Goal: Task Accomplishment & Management: Manage account settings

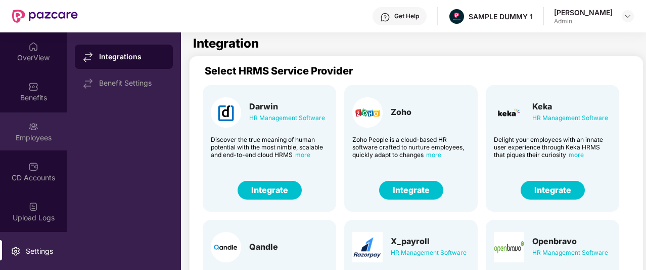
click at [28, 123] on img at bounding box center [33, 126] width 10 height 10
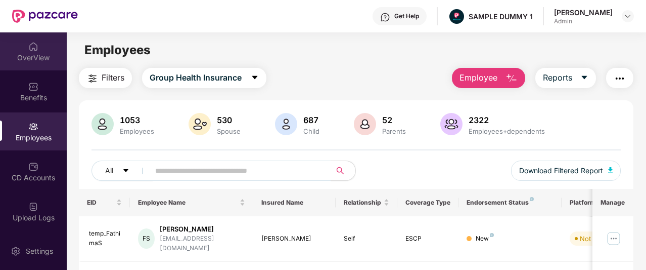
click at [35, 59] on div "OverView" at bounding box center [33, 58] width 67 height 10
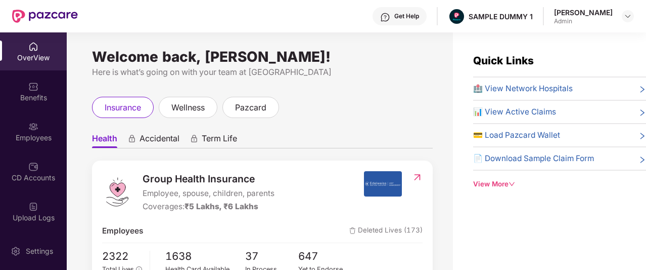
click at [482, 187] on div "View More" at bounding box center [559, 184] width 173 height 11
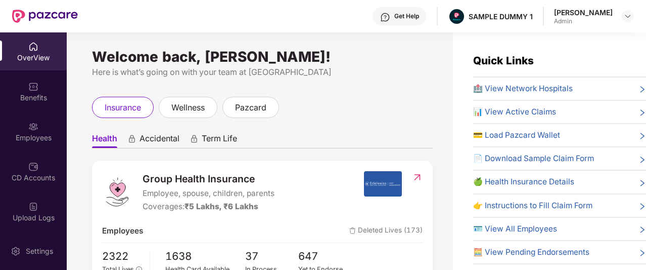
click at [410, 18] on div "Get Help" at bounding box center [406, 16] width 25 height 8
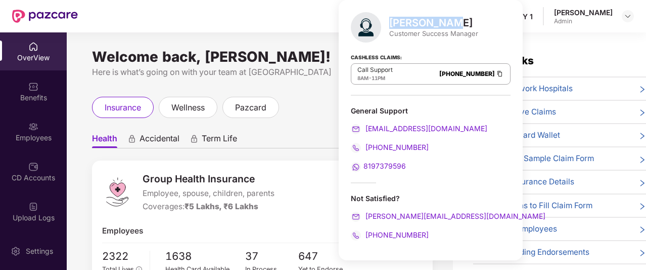
drag, startPoint x: 447, startPoint y: 19, endPoint x: 389, endPoint y: 19, distance: 57.1
click at [389, 19] on div "[PERSON_NAME]" at bounding box center [433, 23] width 89 height 12
click at [273, 147] on ul "Health Accidental Term Life" at bounding box center [262, 138] width 341 height 20
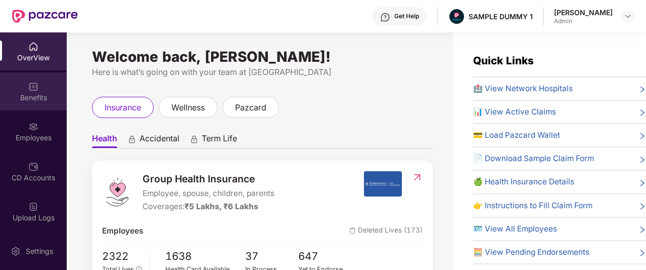
click at [30, 91] on img at bounding box center [33, 86] width 10 height 10
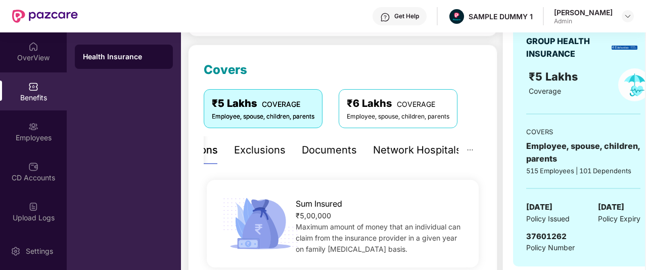
scroll to position [121, 0]
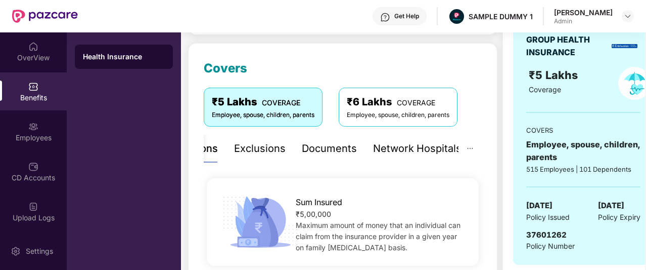
click at [255, 141] on div "Exclusions" at bounding box center [260, 149] width 52 height 16
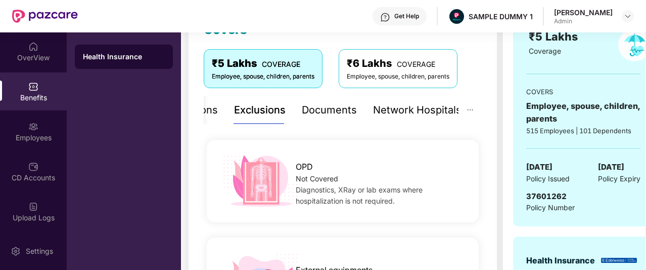
scroll to position [142, 0]
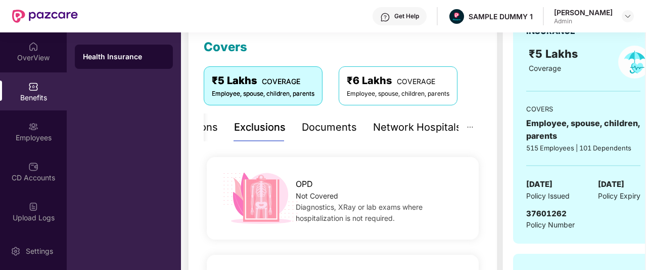
click at [329, 130] on div "Documents" at bounding box center [329, 127] width 55 height 16
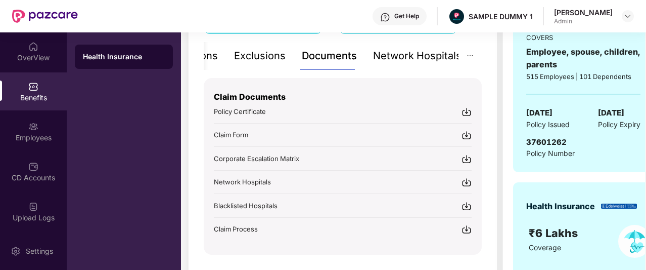
scroll to position [215, 0]
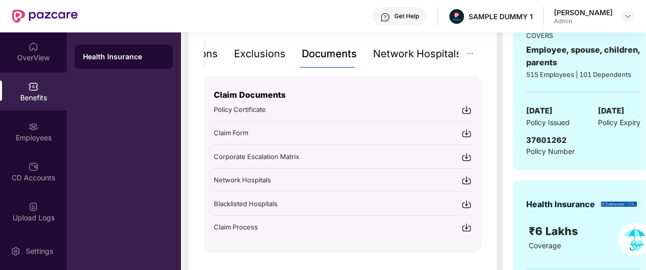
click at [404, 53] on div "Network Hospitals" at bounding box center [417, 54] width 88 height 16
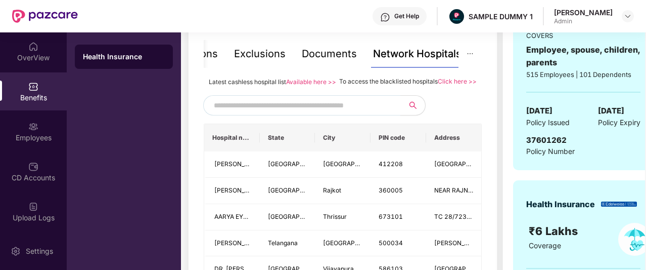
click at [340, 113] on input "text" at bounding box center [300, 105] width 173 height 15
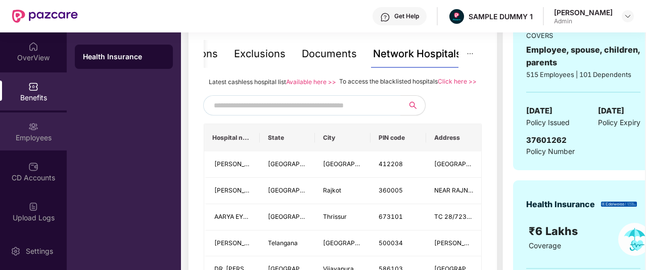
click at [32, 124] on img at bounding box center [33, 126] width 10 height 10
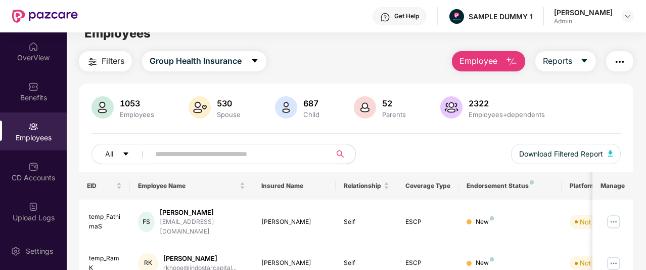
scroll to position [0, 0]
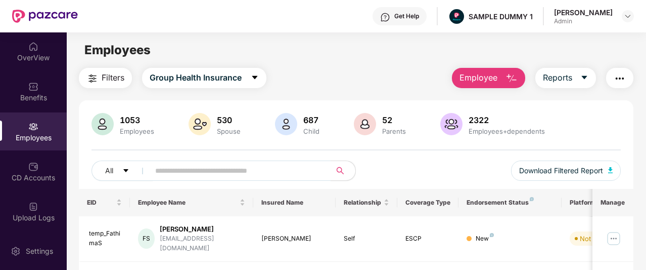
click at [504, 76] on button "Employee" at bounding box center [488, 78] width 73 height 20
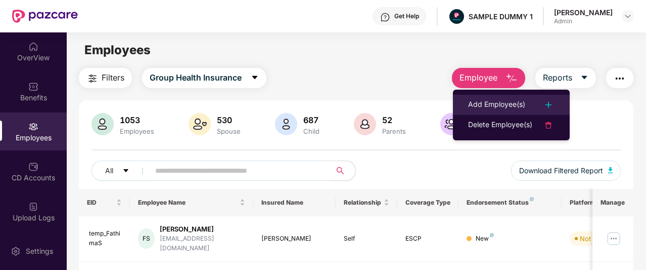
click at [507, 99] on div "Add Employee(s)" at bounding box center [496, 105] width 57 height 12
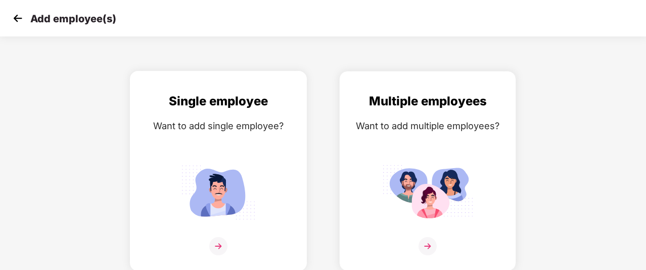
click at [242, 180] on img at bounding box center [218, 191] width 91 height 63
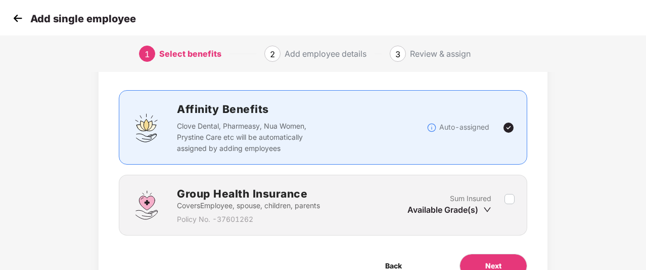
scroll to position [52, 0]
click at [480, 254] on button "Next" at bounding box center [494, 264] width 68 height 24
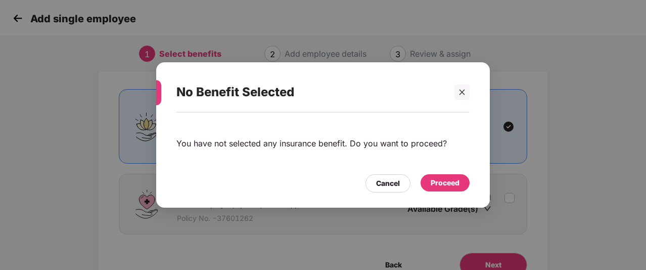
click at [447, 185] on div "Proceed" at bounding box center [445, 182] width 29 height 11
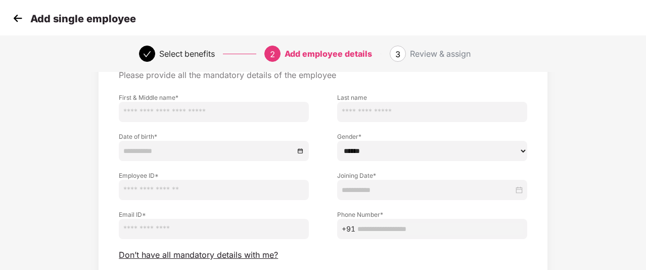
scroll to position [58, 0]
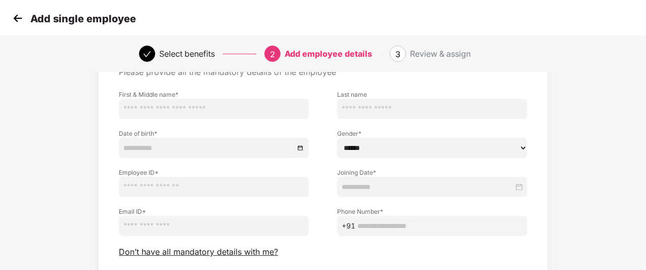
click at [183, 226] on input "email" at bounding box center [214, 225] width 190 height 20
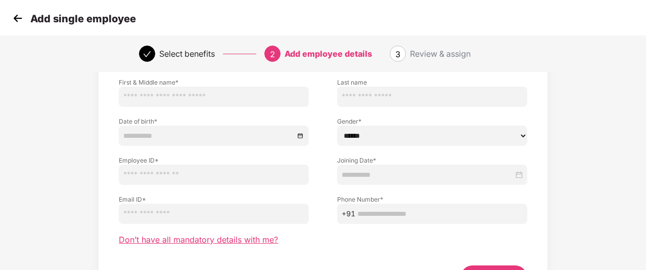
click at [173, 240] on span "Don’t have all mandatory details with me?" at bounding box center [198, 239] width 159 height 11
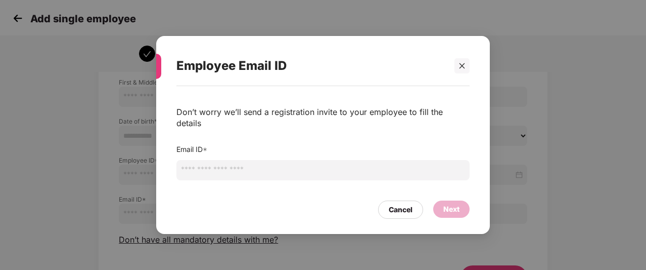
click at [225, 161] on input "email" at bounding box center [322, 170] width 293 height 20
click at [459, 69] on div at bounding box center [462, 65] width 15 height 15
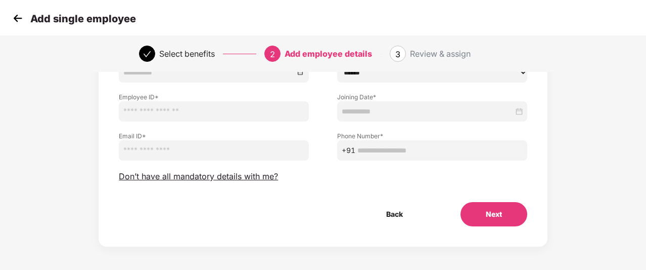
scroll to position [124, 0]
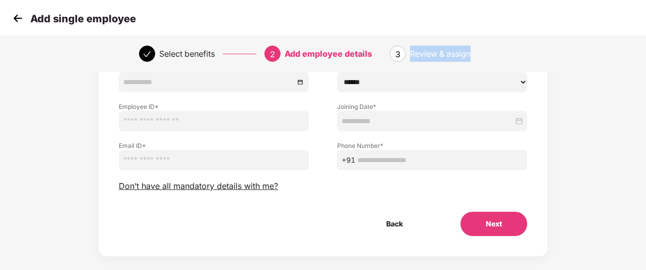
drag, startPoint x: 410, startPoint y: 54, endPoint x: 473, endPoint y: 54, distance: 63.7
click at [473, 54] on div "3 Review & assign" at bounding box center [448, 54] width 117 height 16
click at [13, 25] on img at bounding box center [17, 18] width 15 height 15
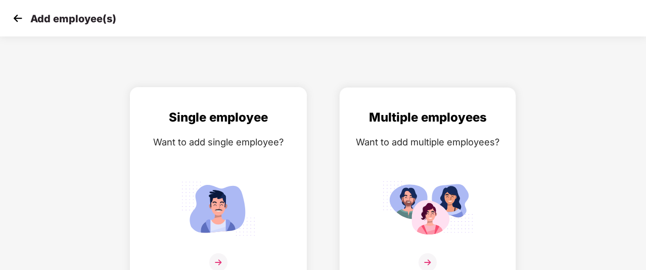
scroll to position [16, 0]
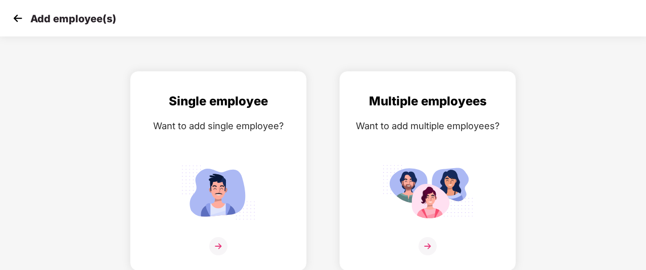
click at [15, 19] on img at bounding box center [17, 18] width 15 height 15
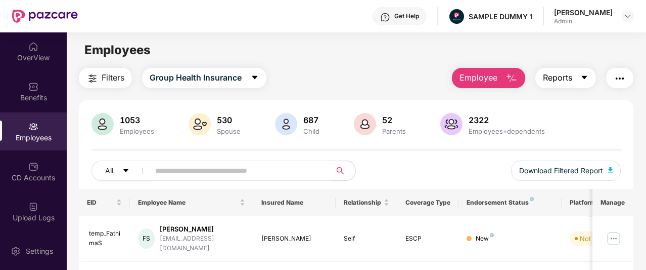
click at [575, 73] on button "Reports" at bounding box center [566, 78] width 61 height 20
drag, startPoint x: 195, startPoint y: 168, endPoint x: 115, endPoint y: 195, distance: 83.6
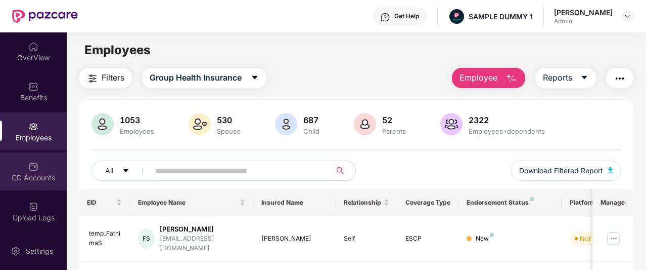
click at [34, 171] on div "CD Accounts" at bounding box center [33, 171] width 67 height 38
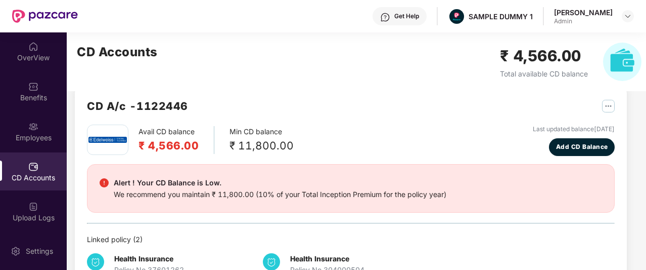
scroll to position [18, 0]
click at [571, 144] on span "Add CD Balance" at bounding box center [582, 147] width 52 height 10
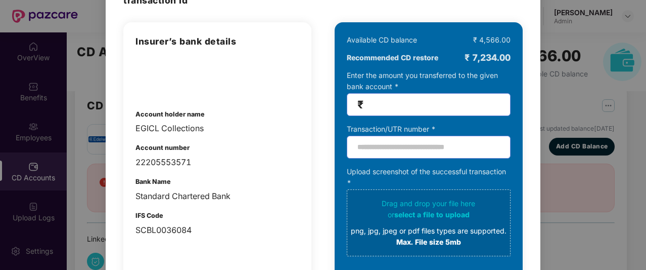
scroll to position [71, 0]
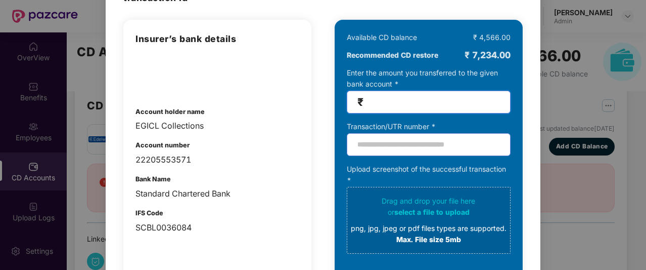
click at [393, 99] on input "number" at bounding box center [433, 102] width 135 height 12
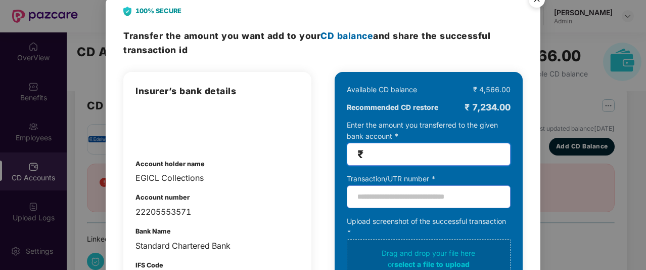
scroll to position [0, 0]
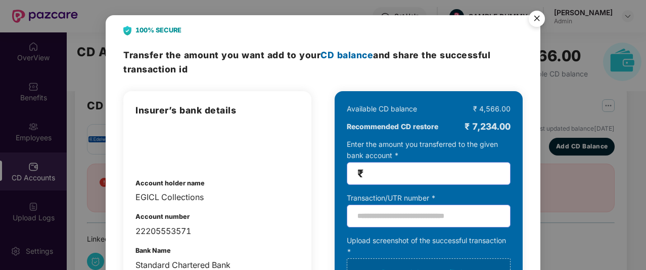
click at [541, 22] on img "Close" at bounding box center [537, 20] width 28 height 28
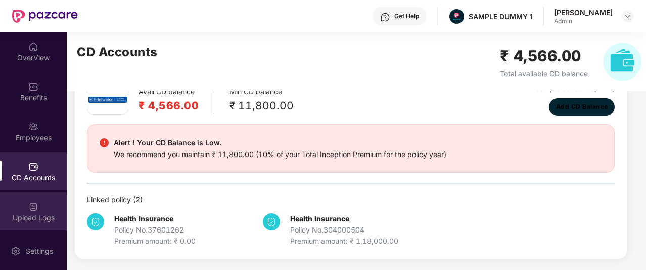
scroll to position [94, 0]
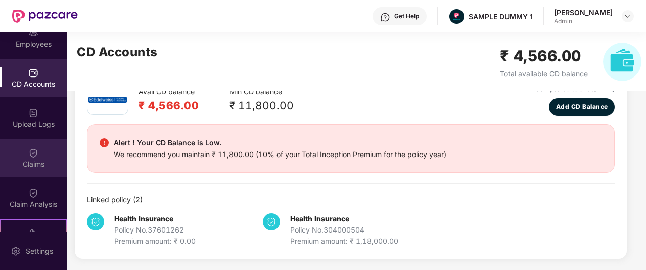
click at [40, 158] on div "Claims" at bounding box center [33, 158] width 67 height 38
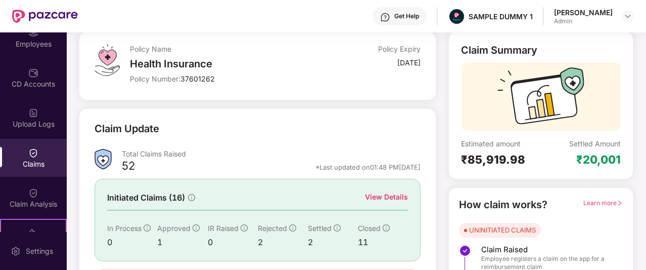
scroll to position [121, 0]
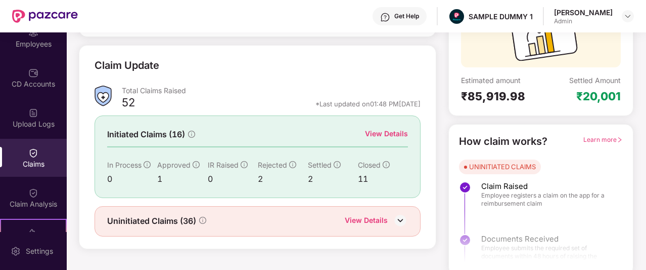
click at [389, 129] on div "View Details" at bounding box center [386, 133] width 43 height 11
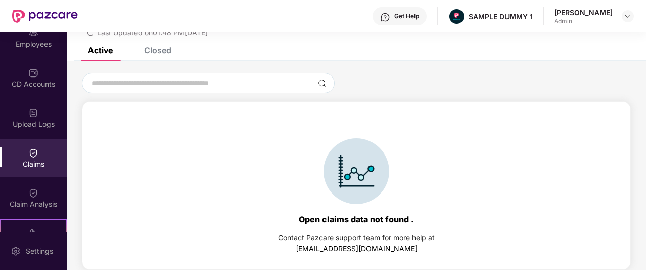
scroll to position [47, 0]
click at [166, 50] on div "Closed" at bounding box center [157, 50] width 27 height 10
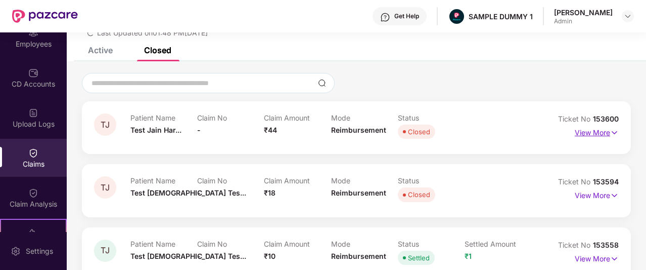
click at [589, 132] on p "View More" at bounding box center [597, 131] width 44 height 14
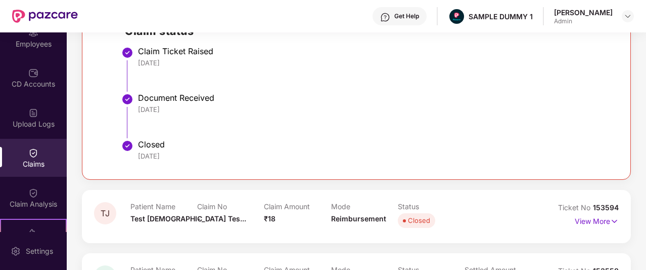
scroll to position [273, 0]
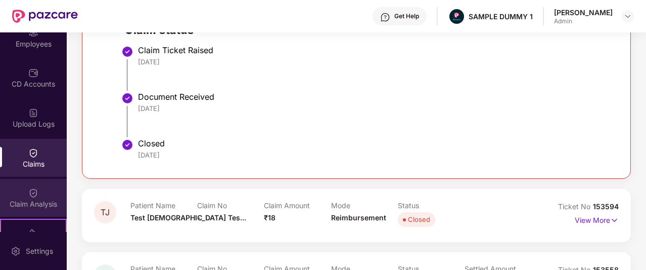
click at [29, 207] on div "Claim Analysis" at bounding box center [33, 204] width 67 height 10
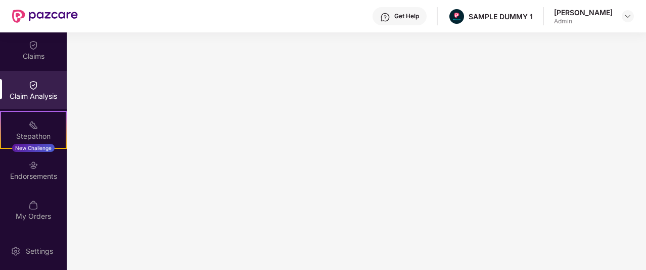
scroll to position [202, 0]
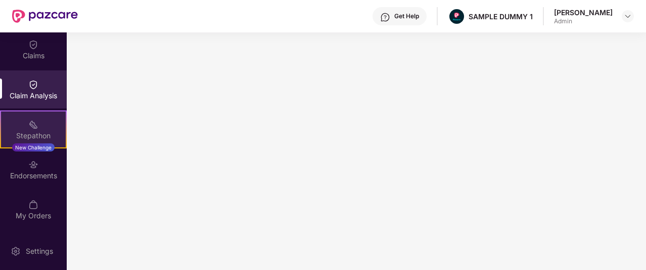
click at [32, 123] on img at bounding box center [33, 124] width 10 height 10
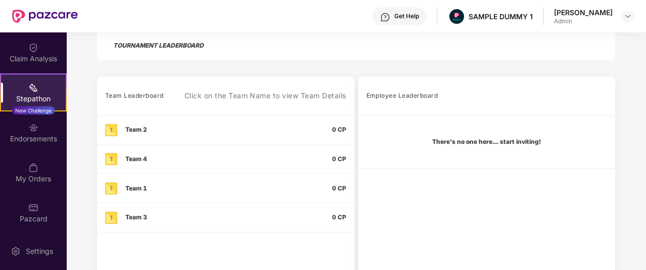
scroll to position [240, 0]
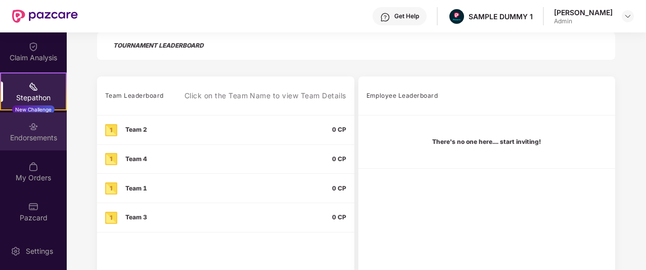
click at [32, 131] on img at bounding box center [33, 126] width 10 height 10
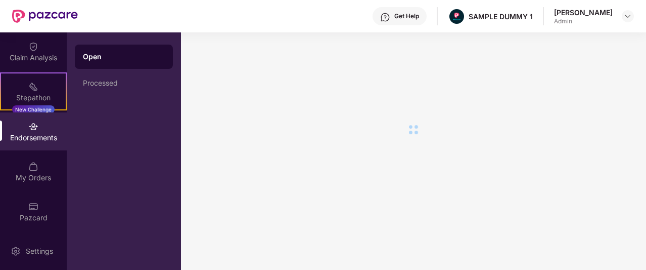
scroll to position [0, 0]
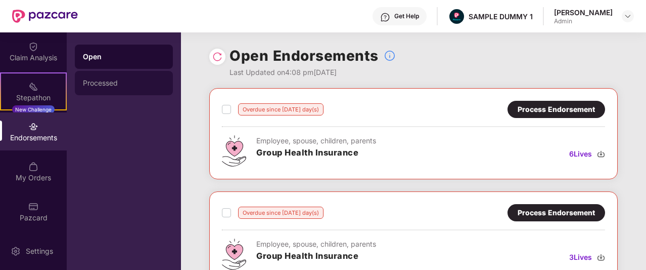
click at [105, 77] on div "Processed" at bounding box center [124, 83] width 98 height 24
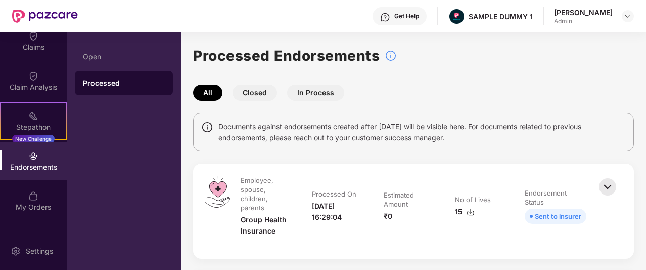
scroll to position [240, 0]
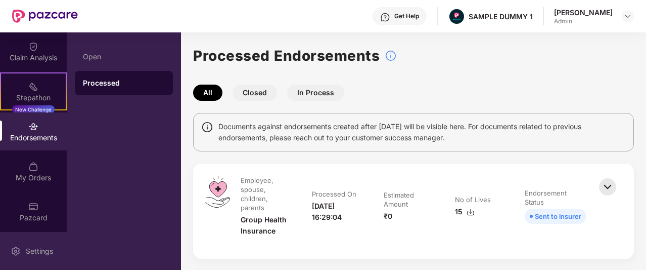
click at [16, 243] on div "Settings" at bounding box center [33, 251] width 67 height 38
